Goal: Use online tool/utility

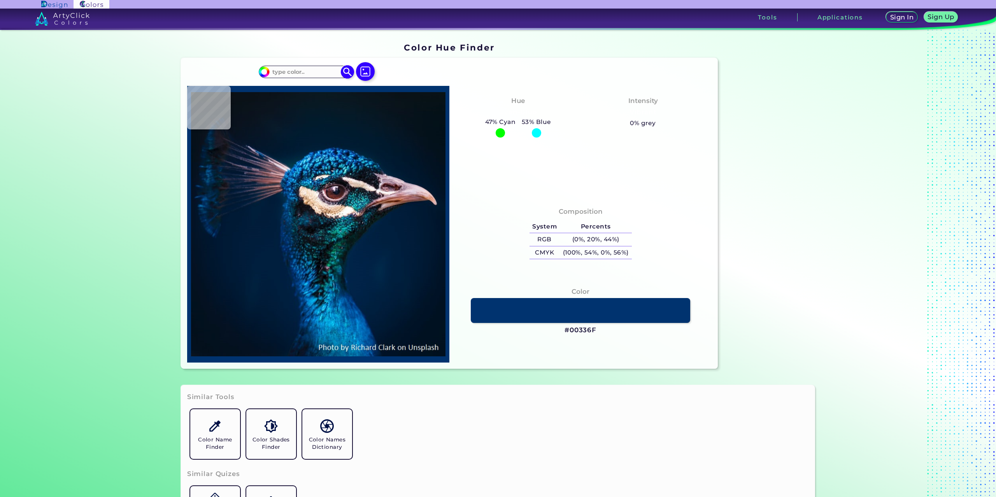
click at [273, 74] on input at bounding box center [306, 72] width 72 height 11
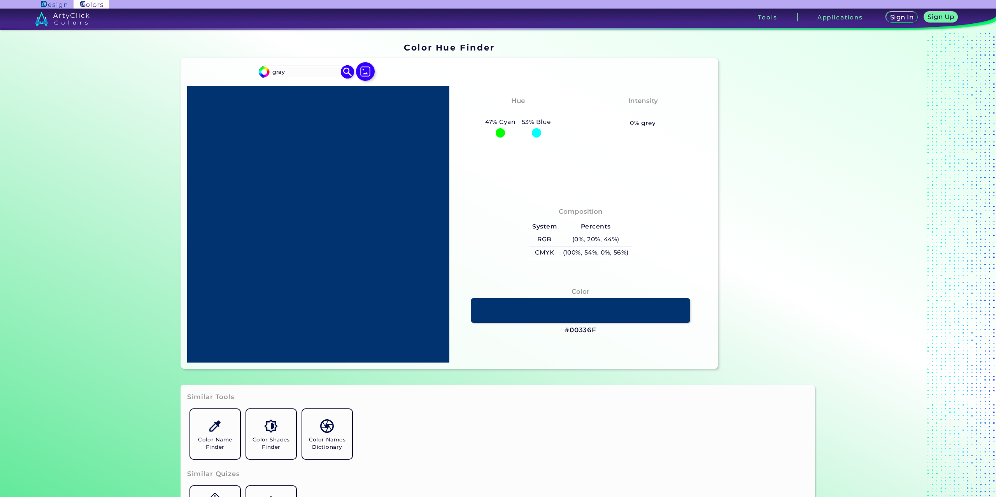
click at [298, 77] on div "#00bfff gray Acadia ◉ Acid Green ◉ Aero Blue ◉ Alabaster ◉ Albescent White ◉ Al…" at bounding box center [306, 72] width 94 height 12
click at [303, 71] on input "gray" at bounding box center [306, 72] width 72 height 11
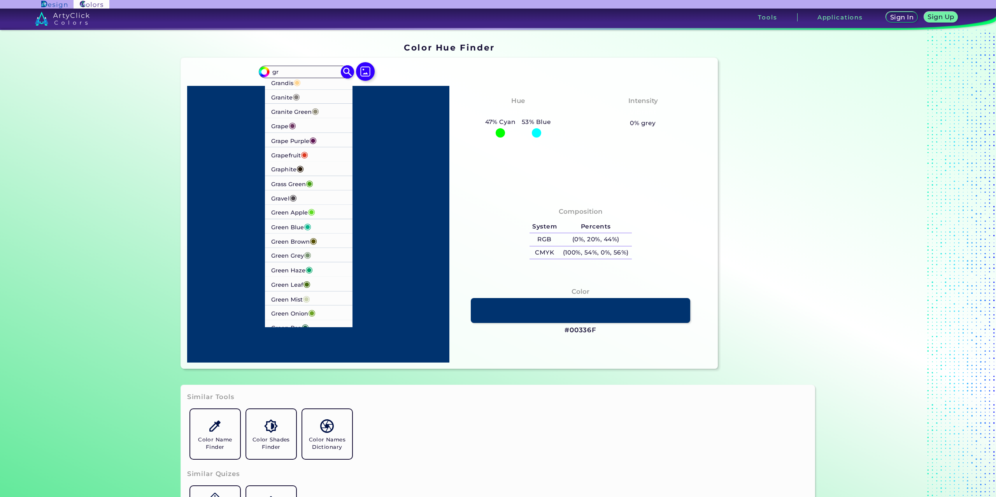
type input "gr"
click at [303, 126] on li "Grape ◉" at bounding box center [308, 129] width 87 height 14
type input "#6c3461"
type input "#6C3461"
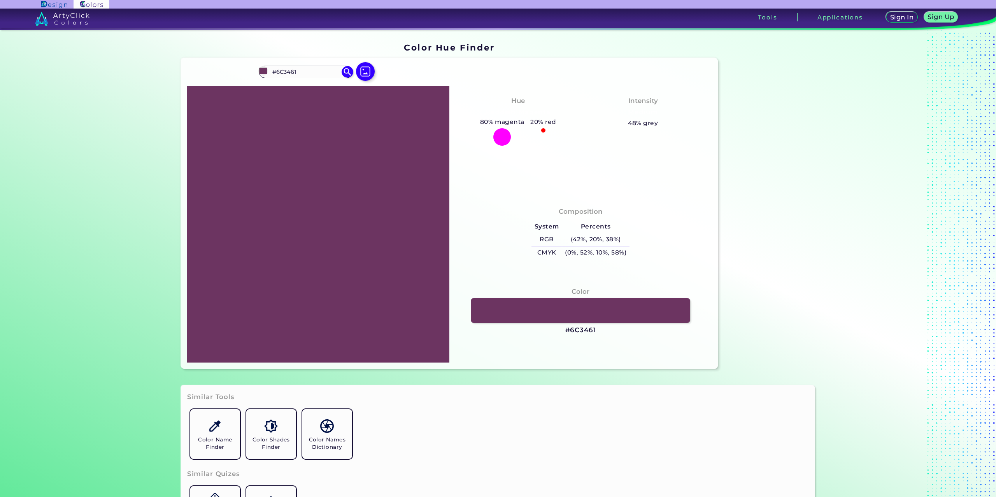
click at [893, 223] on section "Color Hue Finder Color Hue Finder #6c3461 #6C3461 Grandis ◉ Granite ◉ Granite G…" at bounding box center [498, 263] width 996 height 467
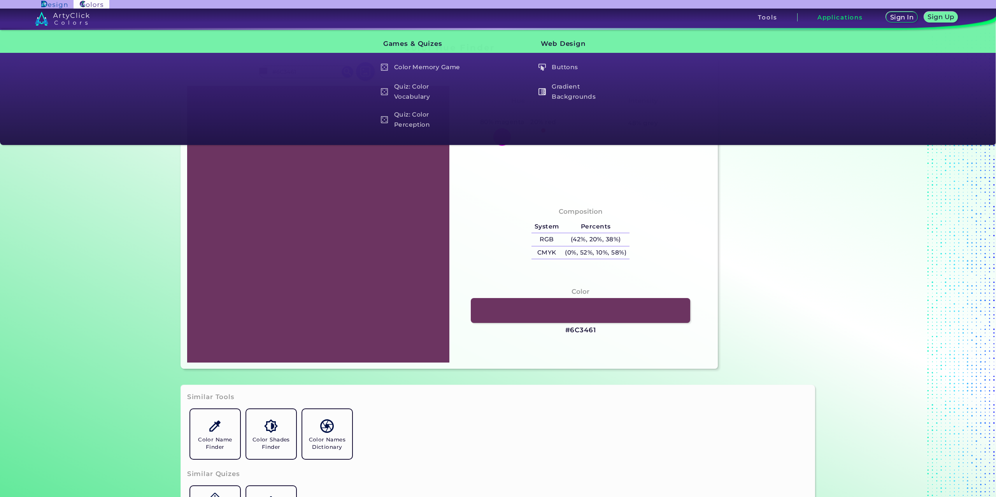
click at [835, 19] on h3 "Applications" at bounding box center [840, 17] width 46 height 6
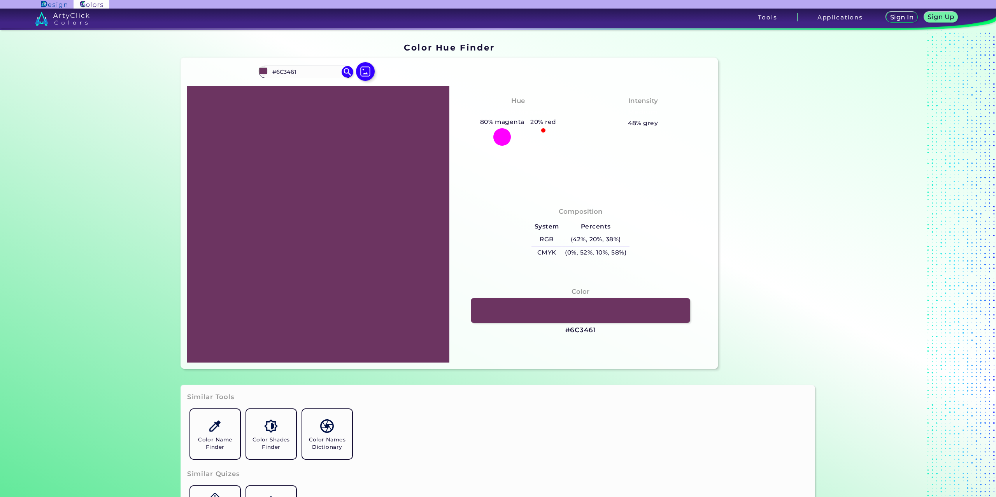
click at [57, 6] on img at bounding box center [54, 4] width 26 height 7
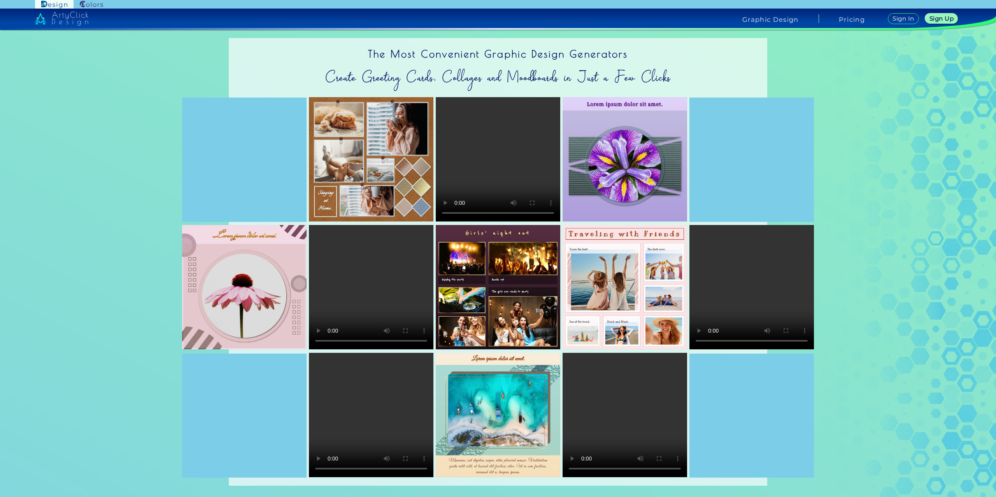
click at [90, 5] on img at bounding box center [91, 4] width 23 height 7
